Goal: Task Accomplishment & Management: Complete application form

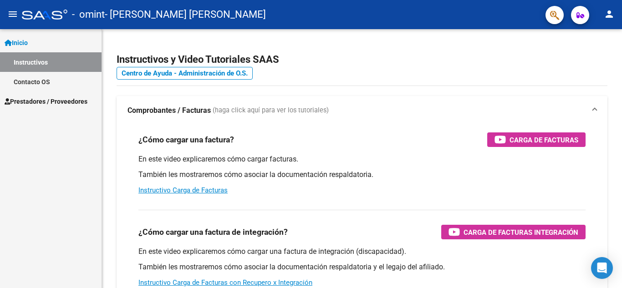
click at [37, 99] on span "Prestadores / Proveedores" at bounding box center [46, 101] width 83 height 10
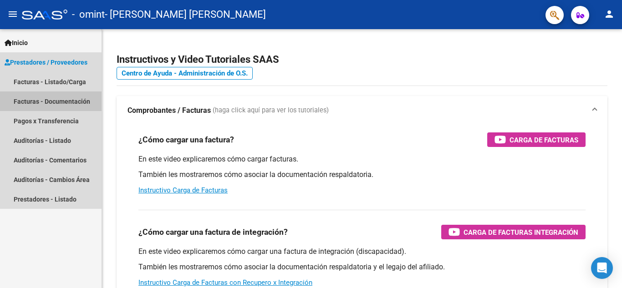
click at [59, 96] on link "Facturas - Documentación" at bounding box center [50, 101] width 101 height 20
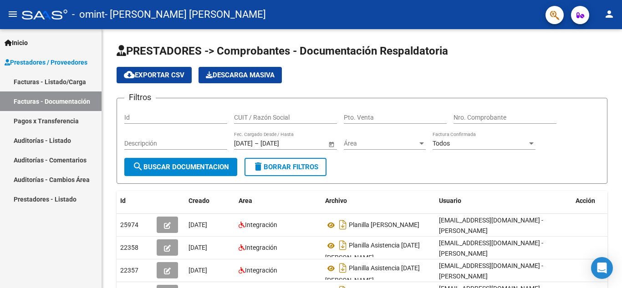
click at [52, 80] on link "Facturas - Listado/Carga" at bounding box center [50, 82] width 101 height 20
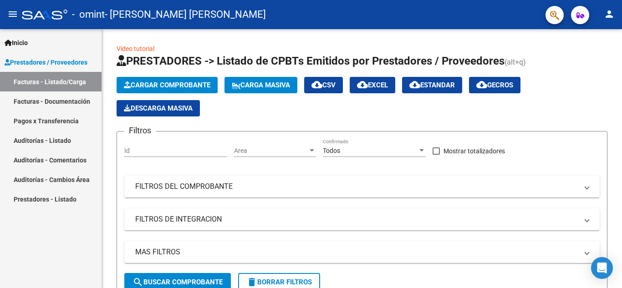
click at [58, 59] on span "Prestadores / Proveedores" at bounding box center [46, 62] width 83 height 10
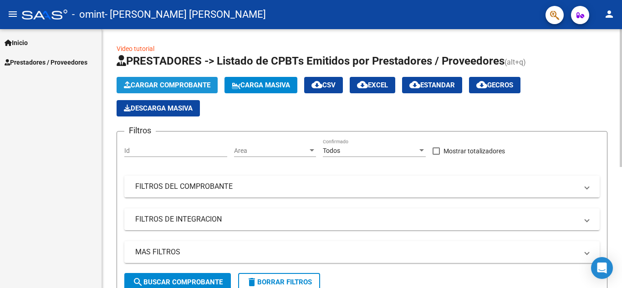
click at [128, 83] on icon "button" at bounding box center [127, 84] width 7 height 7
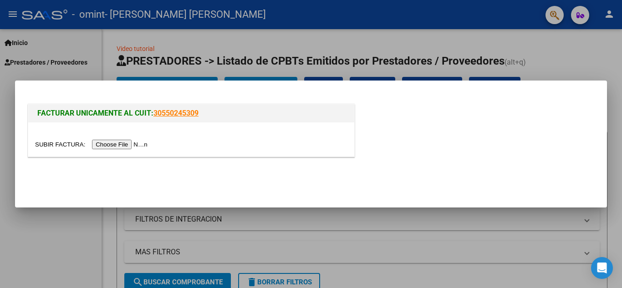
click at [124, 147] on input "file" at bounding box center [92, 145] width 115 height 10
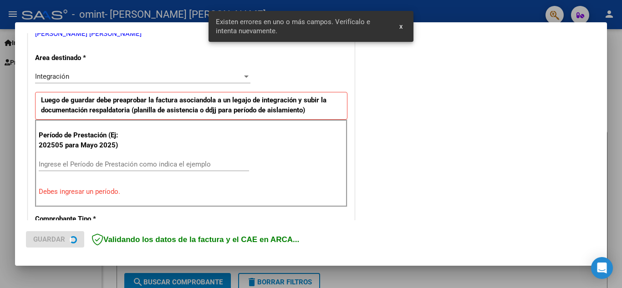
scroll to position [206, 0]
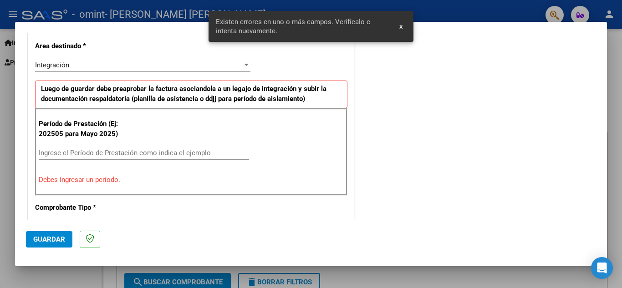
click at [128, 145] on div "Período de Prestación (Ej: 202505 para Mayo 2025) Ingrese el Período de Prestac…" at bounding box center [191, 151] width 312 height 87
click at [127, 152] on input "Ingrese el Período de Prestación como indica el ejemplo" at bounding box center [144, 153] width 210 height 8
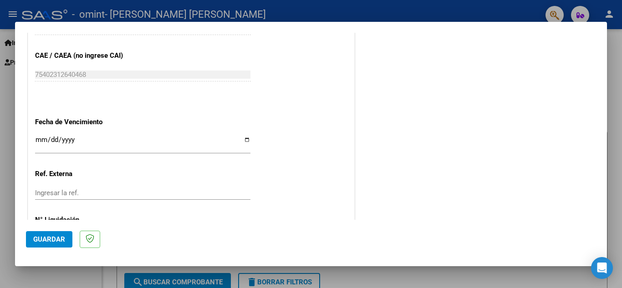
scroll to position [614, 0]
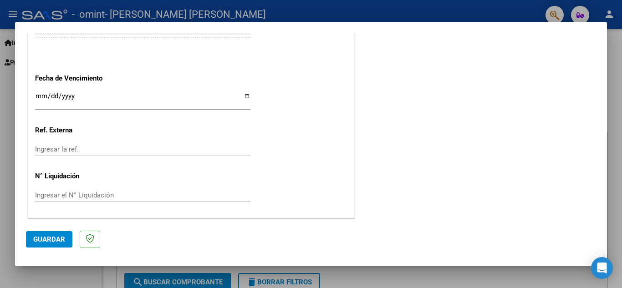
type input "202509"
click at [54, 240] on span "Guardar" at bounding box center [49, 239] width 32 height 8
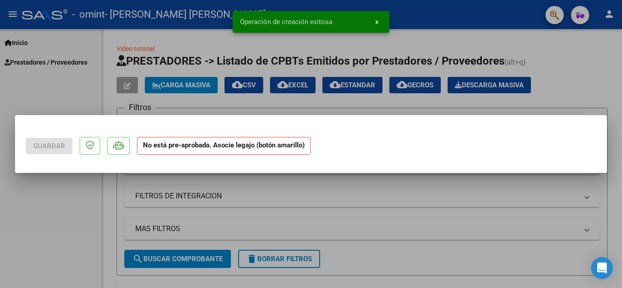
scroll to position [0, 0]
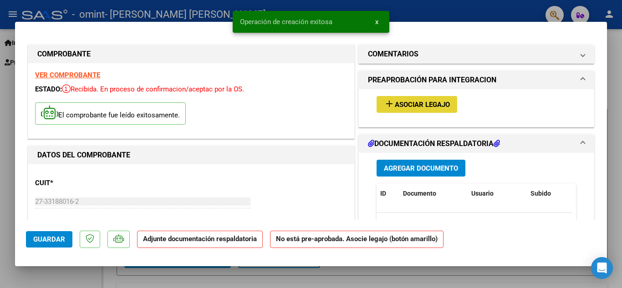
click at [401, 103] on span "Asociar Legajo" at bounding box center [422, 105] width 55 height 8
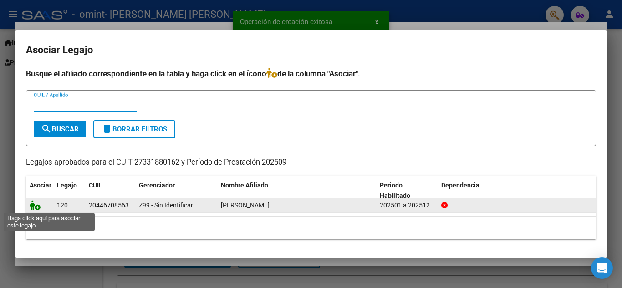
click at [31, 205] on icon at bounding box center [35, 205] width 11 height 10
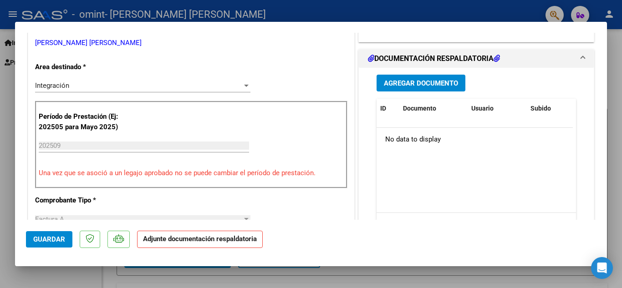
scroll to position [228, 0]
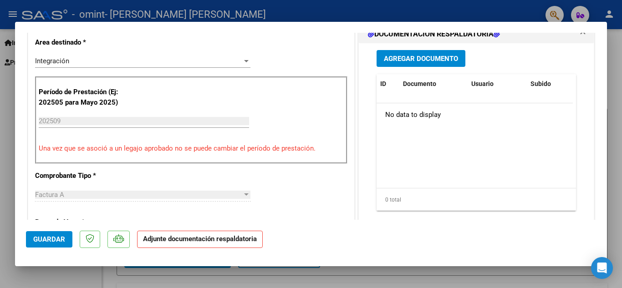
click at [426, 57] on span "Agregar Documento" at bounding box center [421, 59] width 74 height 8
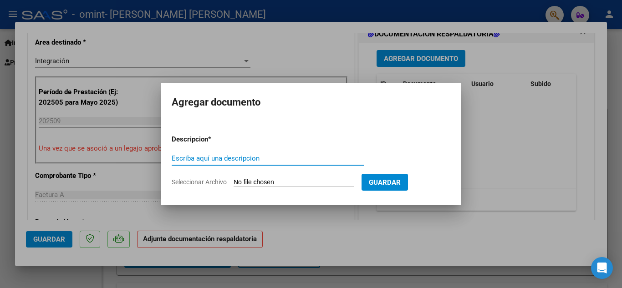
click at [275, 179] on input "Seleccionar Archivo" at bounding box center [293, 182] width 121 height 9
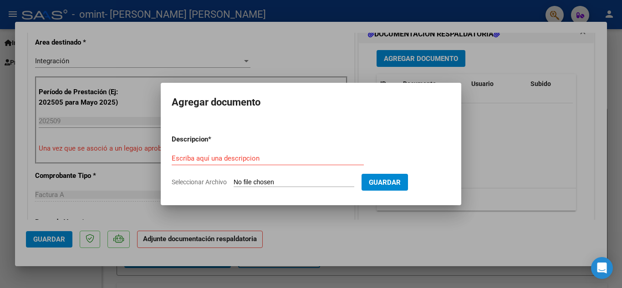
type input "C:\fakepath\PLANILLA FACU MESSINA SPT.pdf"
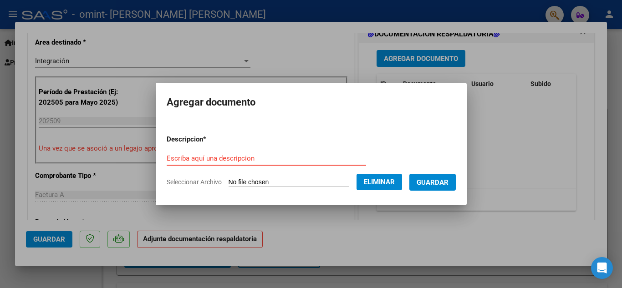
click at [249, 161] on input "Escriba aquí una descripcion" at bounding box center [266, 158] width 199 height 8
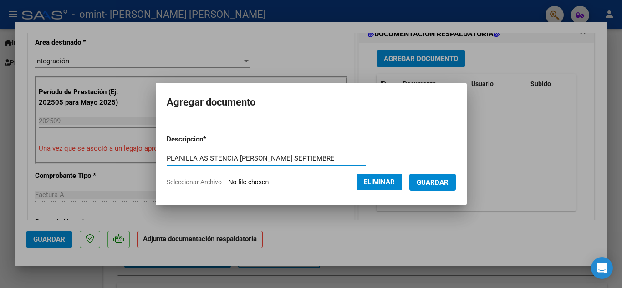
type input "PLANILLA ASISTENCIA MESSINA SEPTIEMBRE"
click at [431, 179] on span "Guardar" at bounding box center [432, 182] width 32 height 8
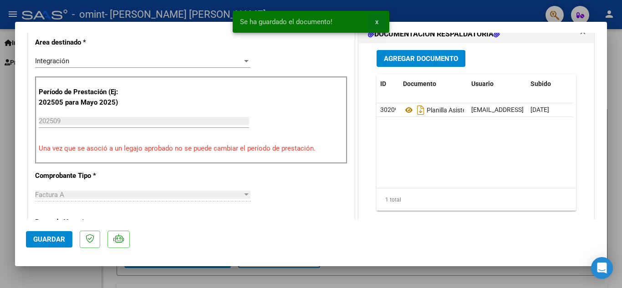
click at [376, 21] on span "x" at bounding box center [376, 22] width 3 height 8
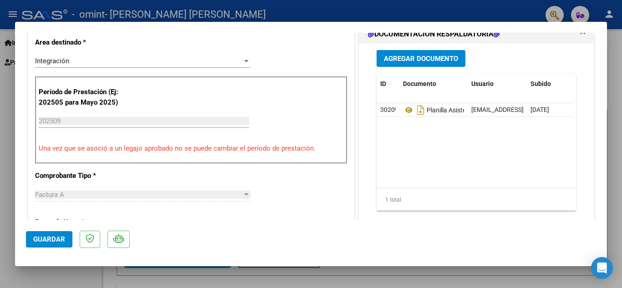
click at [67, 239] on button "Guardar" at bounding box center [49, 239] width 46 height 16
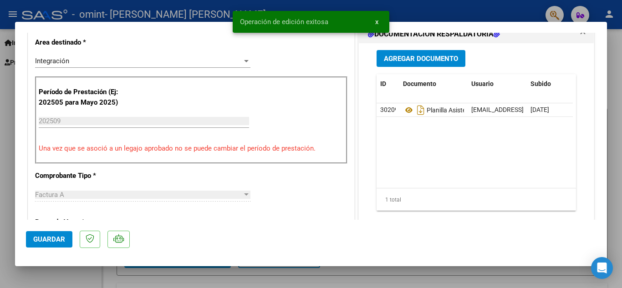
click at [378, 21] on button "x" at bounding box center [377, 22] width 18 height 16
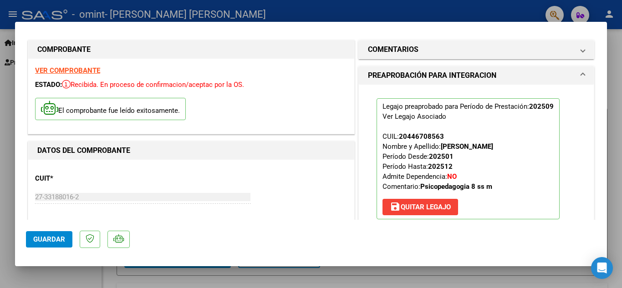
scroll to position [0, 0]
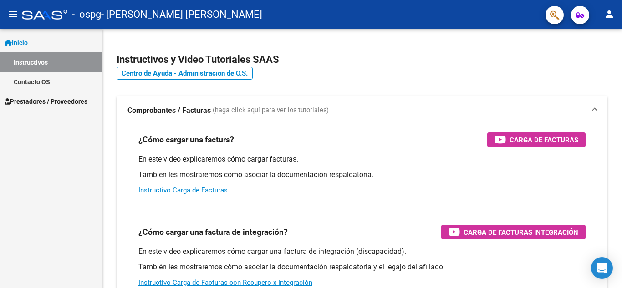
click at [43, 97] on span "Prestadores / Proveedores" at bounding box center [46, 101] width 83 height 10
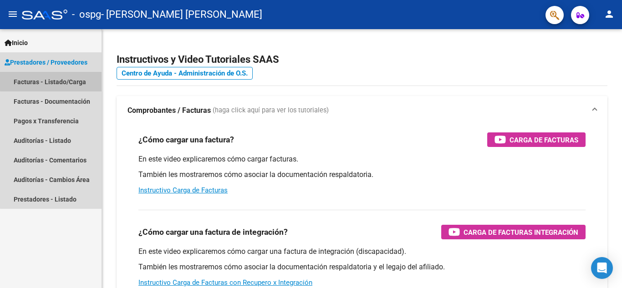
click at [65, 77] on link "Facturas - Listado/Carga" at bounding box center [50, 82] width 101 height 20
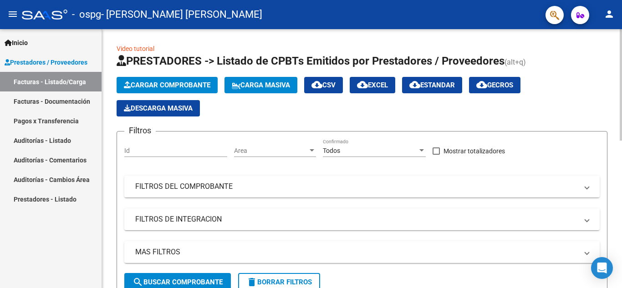
click at [167, 80] on button "Cargar Comprobante" at bounding box center [166, 85] width 101 height 16
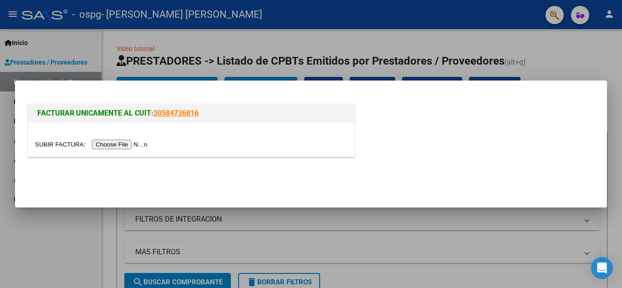
click at [144, 144] on input "file" at bounding box center [92, 145] width 115 height 10
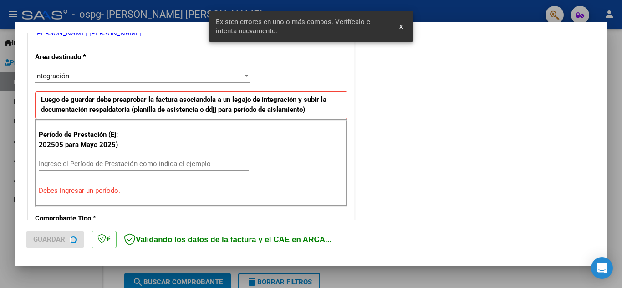
scroll to position [206, 0]
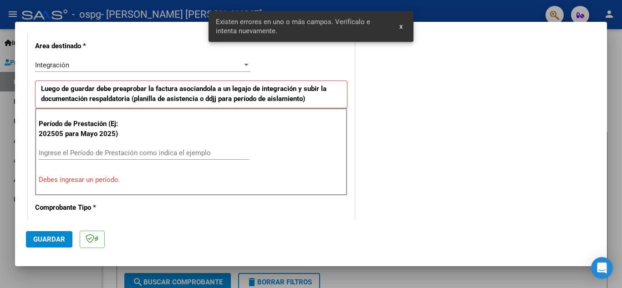
click at [128, 144] on div "Período de Prestación (Ej: 202505 para Mayo 2025) Ingrese el Período de Prestac…" at bounding box center [191, 151] width 312 height 87
click at [125, 152] on input "Ingrese el Período de Prestación como indica el ejemplo" at bounding box center [144, 153] width 210 height 8
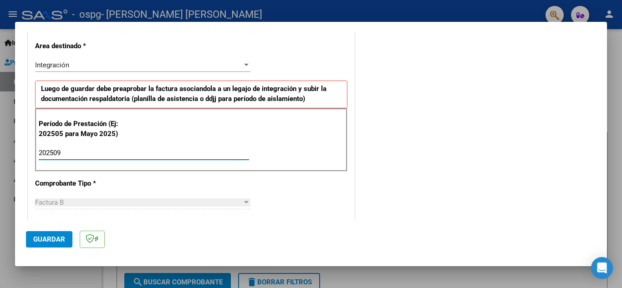
type input "202509"
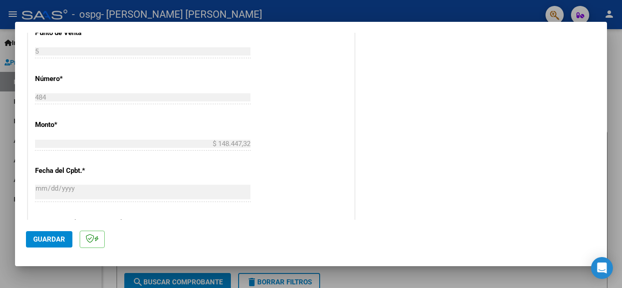
scroll to position [434, 0]
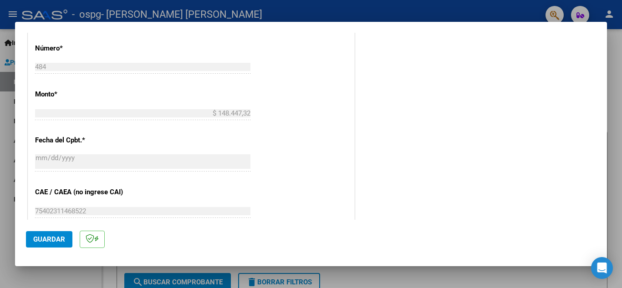
click at [50, 232] on button "Guardar" at bounding box center [49, 239] width 46 height 16
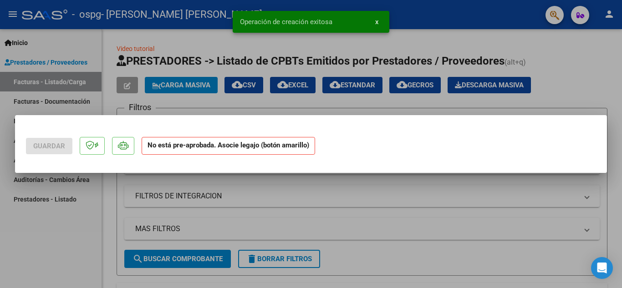
scroll to position [0, 0]
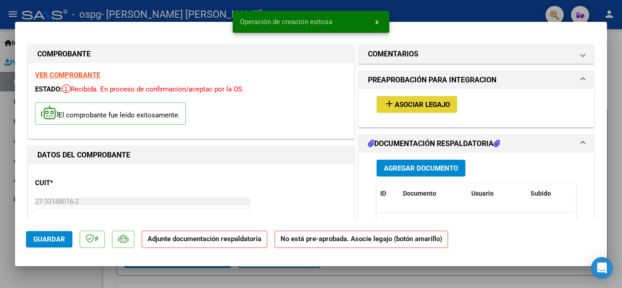
click at [389, 103] on mat-icon "add" at bounding box center [389, 103] width 11 height 11
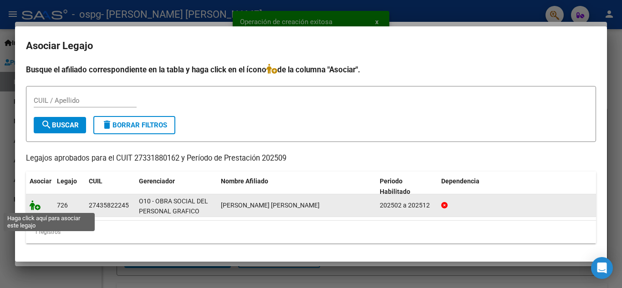
click at [34, 209] on icon at bounding box center [35, 205] width 11 height 10
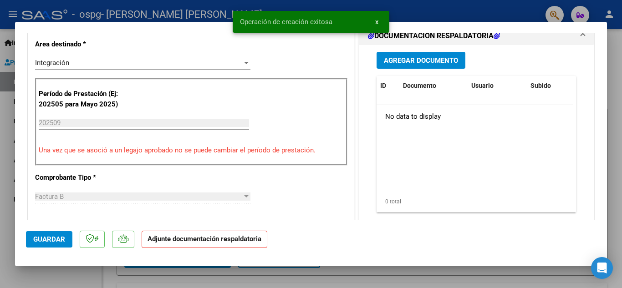
scroll to position [228, 0]
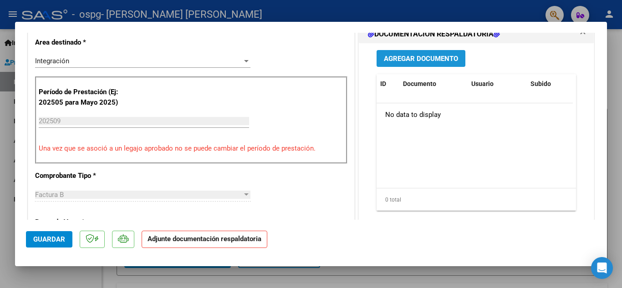
click at [417, 63] on span "Agregar Documento" at bounding box center [421, 59] width 74 height 8
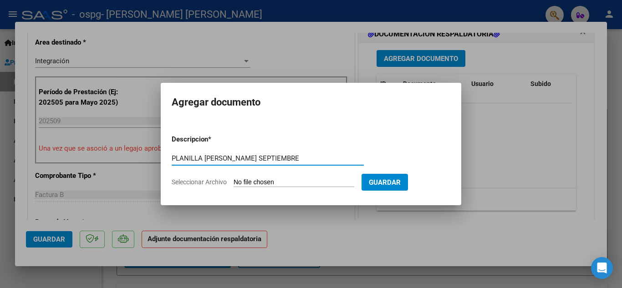
type input "PLANILLA MICAELA GONZALEZ SEPTIEMBRE"
click at [345, 182] on input "Seleccionar Archivo" at bounding box center [293, 182] width 121 height 9
type input "C:\fakepath\PLANILLA MICAELA GONZALEZ SEPTIEMBRE.pdf"
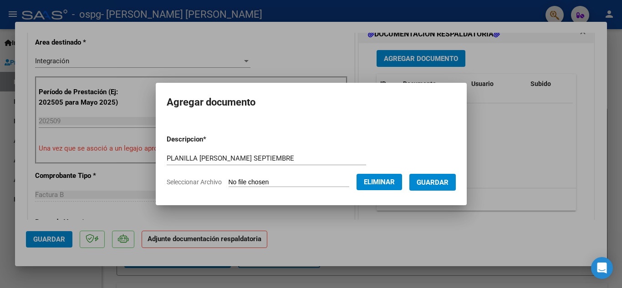
click at [437, 183] on span "Guardar" at bounding box center [432, 182] width 32 height 8
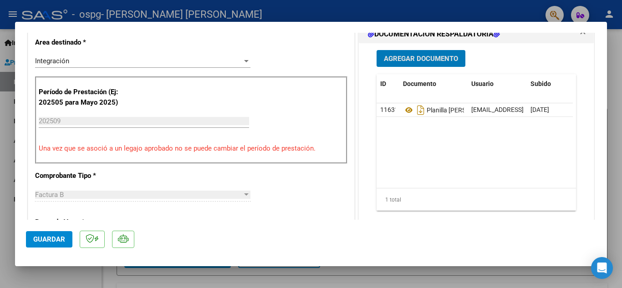
click at [54, 241] on span "Guardar" at bounding box center [49, 239] width 32 height 8
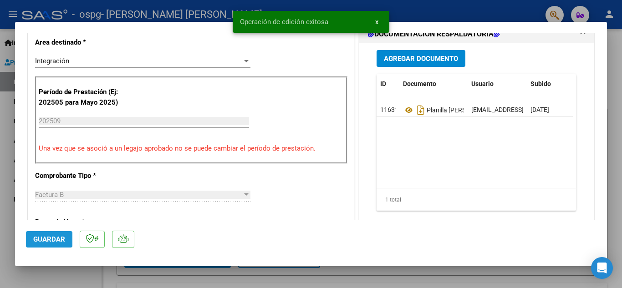
click at [51, 235] on span "Guardar" at bounding box center [49, 239] width 32 height 8
click at [377, 22] on span "x" at bounding box center [376, 22] width 3 height 8
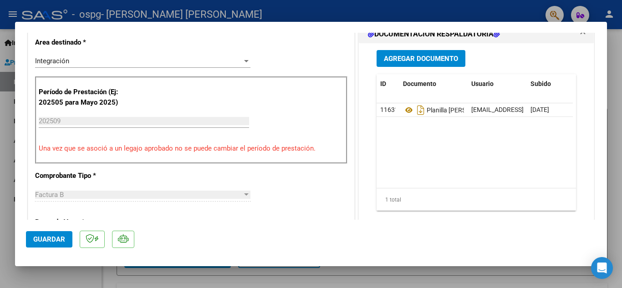
click at [392, 12] on div at bounding box center [311, 144] width 622 height 288
type input "$ 0,00"
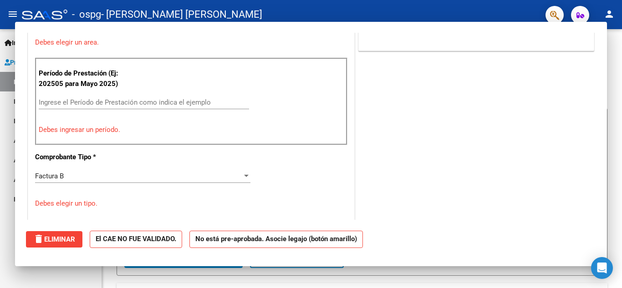
scroll to position [0, 0]
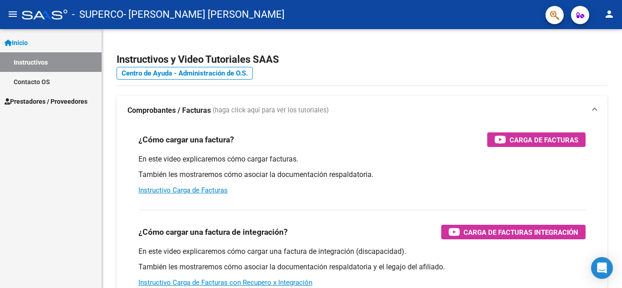
click at [41, 98] on span "Prestadores / Proveedores" at bounding box center [46, 101] width 83 height 10
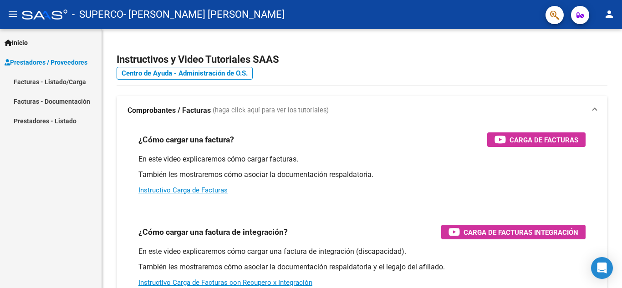
click at [70, 85] on link "Facturas - Listado/Carga" at bounding box center [50, 82] width 101 height 20
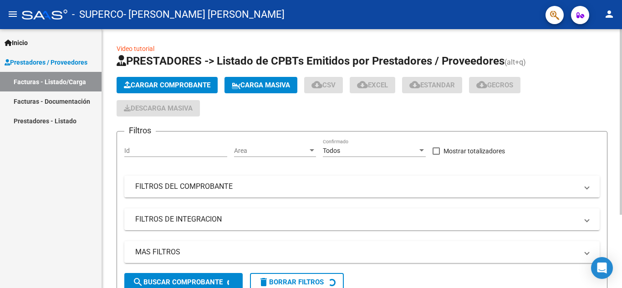
click at [146, 82] on span "Cargar Comprobante" at bounding box center [167, 85] width 86 height 8
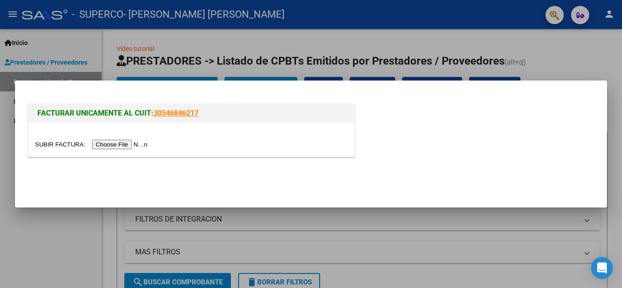
click at [134, 145] on input "file" at bounding box center [92, 145] width 115 height 10
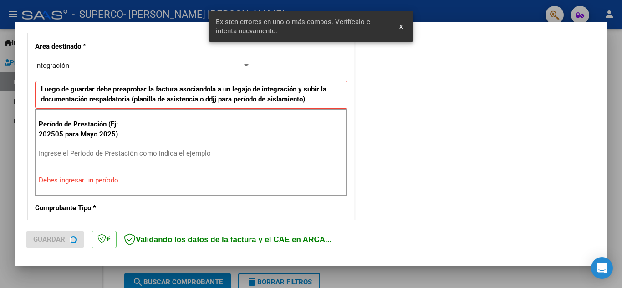
scroll to position [206, 0]
click at [116, 155] on input "Ingrese el Período de Prestación como indica el ejemplo" at bounding box center [144, 153] width 210 height 8
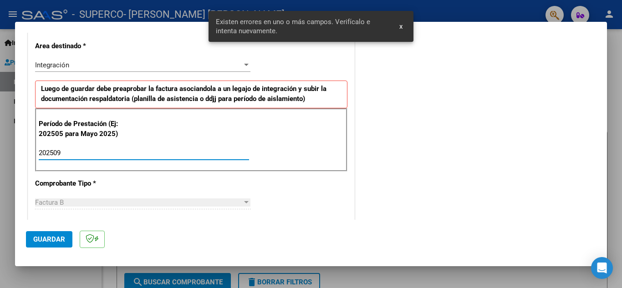
type input "202509"
click at [46, 238] on span "Guardar" at bounding box center [49, 239] width 32 height 8
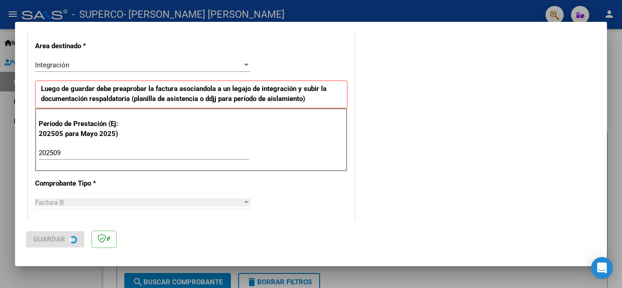
scroll to position [0, 0]
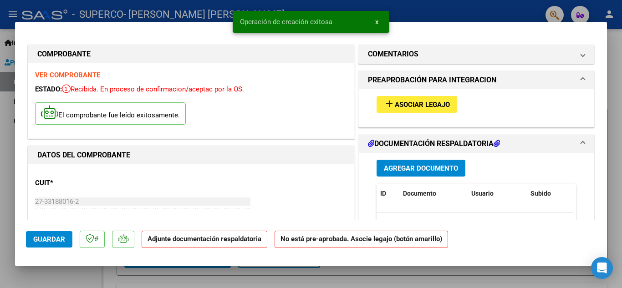
click at [428, 100] on span "add Asociar Legajo" at bounding box center [417, 104] width 66 height 8
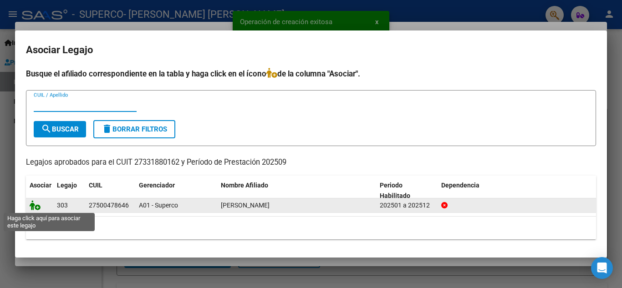
click at [37, 204] on icon at bounding box center [35, 205] width 11 height 10
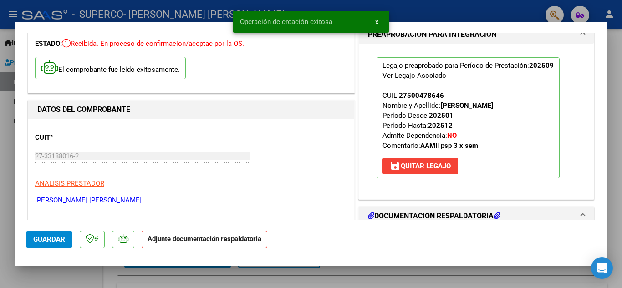
scroll to position [228, 0]
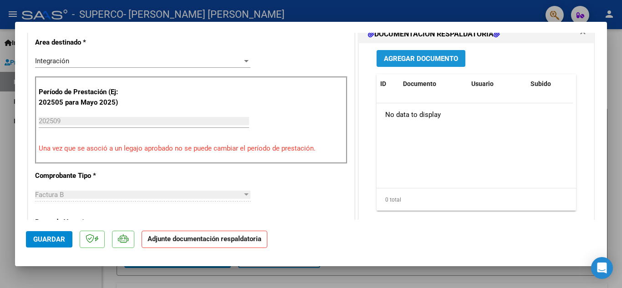
click at [420, 59] on span "Agregar Documento" at bounding box center [421, 59] width 74 height 8
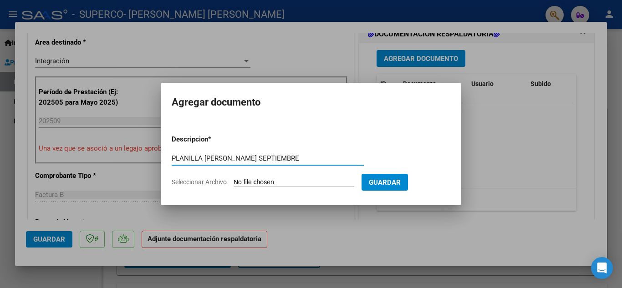
type input "PLANILLA [PERSON_NAME] SEPTIEMBRE"
click at [331, 181] on input "Seleccionar Archivo" at bounding box center [293, 182] width 121 height 9
type input "C:\fakepath\PLANILLA [PERSON_NAME].pdf"
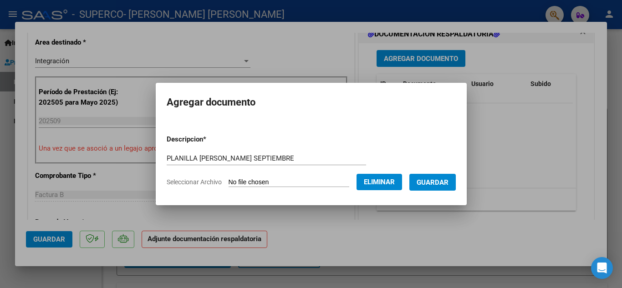
click at [436, 184] on span "Guardar" at bounding box center [432, 182] width 32 height 8
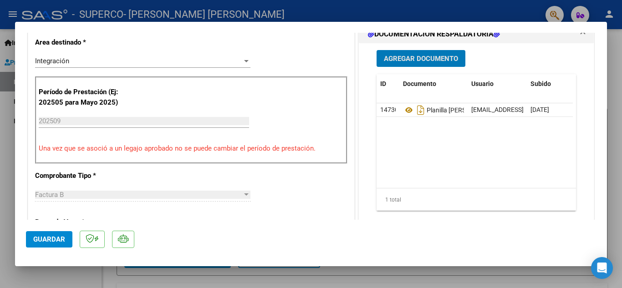
click at [38, 243] on span "Guardar" at bounding box center [49, 239] width 32 height 8
